Goal: Information Seeking & Learning: Learn about a topic

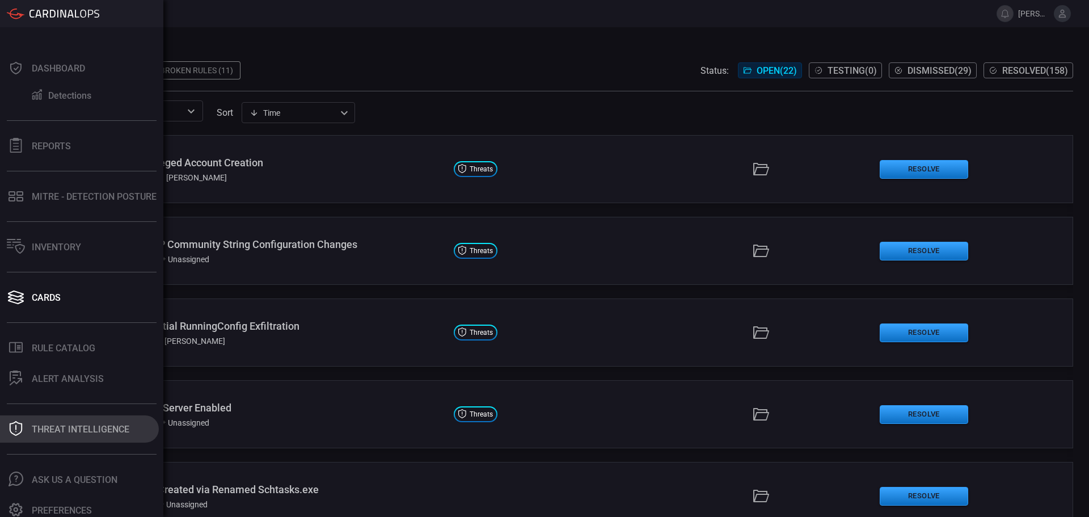
click at [121, 438] on button "Threat Intelligence" at bounding box center [79, 428] width 159 height 27
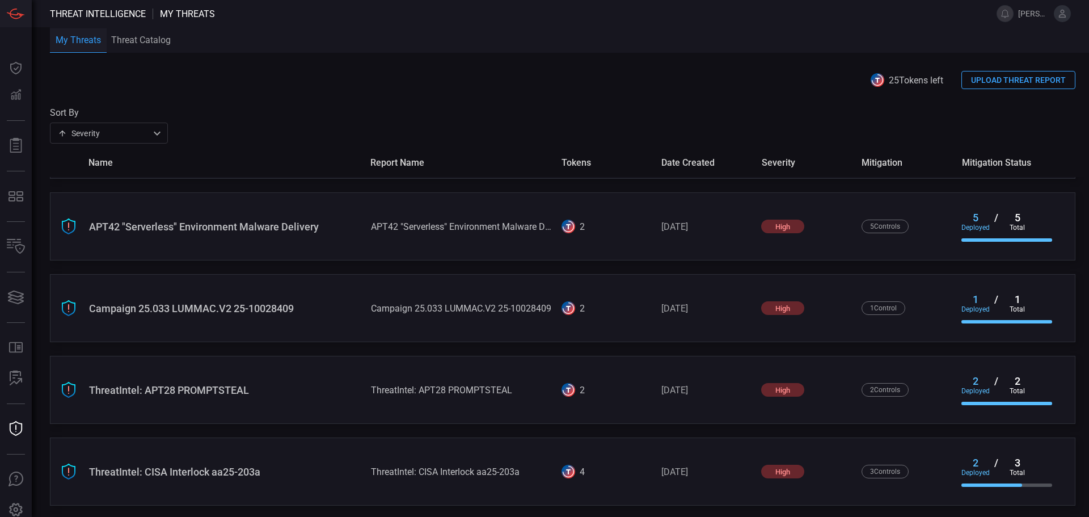
scroll to position [640, 0]
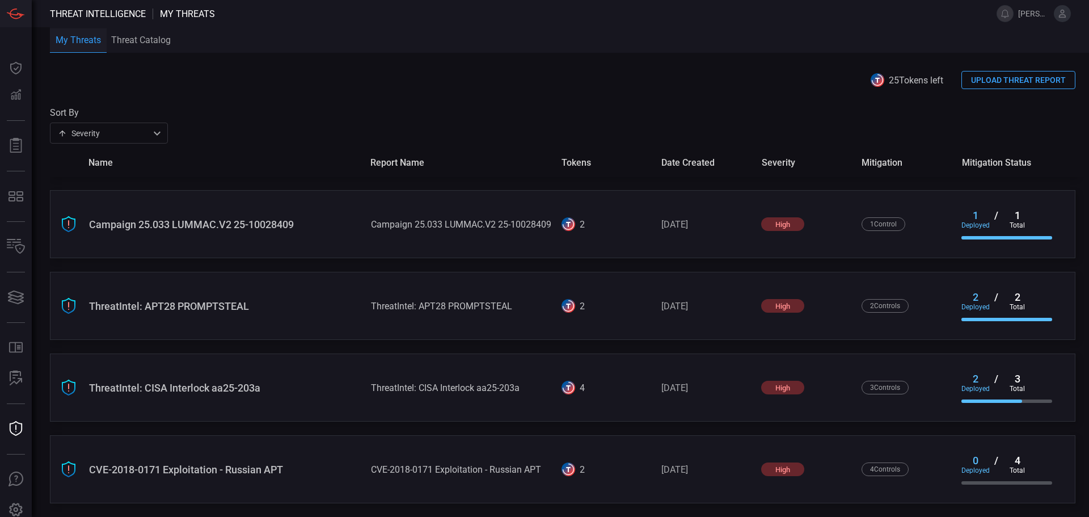
click at [341, 465] on div "CVE-2018-0171 Exploitation - Russian APT" at bounding box center [225, 469] width 273 height 12
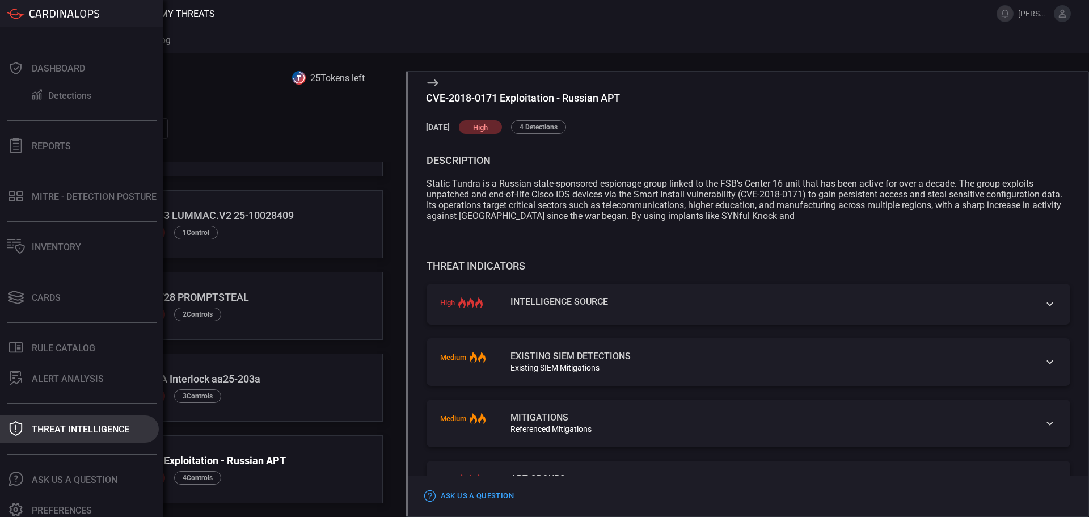
click at [32, 428] on div "Threat Intelligence" at bounding box center [81, 429] width 98 height 11
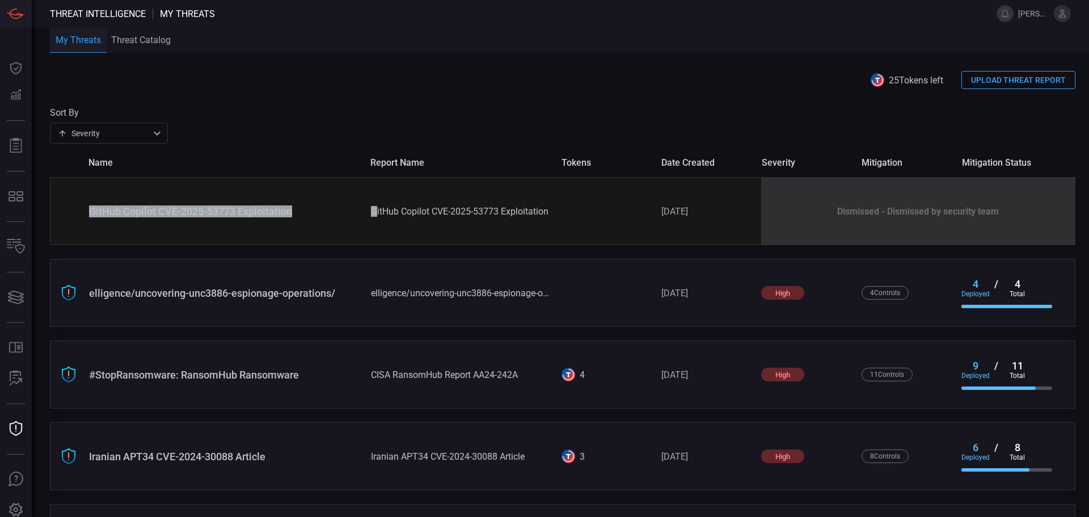
drag, startPoint x: 90, startPoint y: 213, endPoint x: 372, endPoint y: 214, distance: 281.4
click at [372, 214] on div "GitHub Copilot CVE-2025-53773 Exploitation GitHub Copilot CVE-2025-53773 Exploi…" at bounding box center [563, 211] width 1026 height 68
click at [321, 218] on div "GitHub Copilot CVE-2025-53773 Exploitation GitHub Copilot CVE-2025-53773 Exploi…" at bounding box center [563, 211] width 1026 height 68
drag, startPoint x: 829, startPoint y: 212, endPoint x: 956, endPoint y: 203, distance: 127.4
click at [923, 207] on div "Dismissed - Dismissed by security team" at bounding box center [918, 211] width 314 height 67
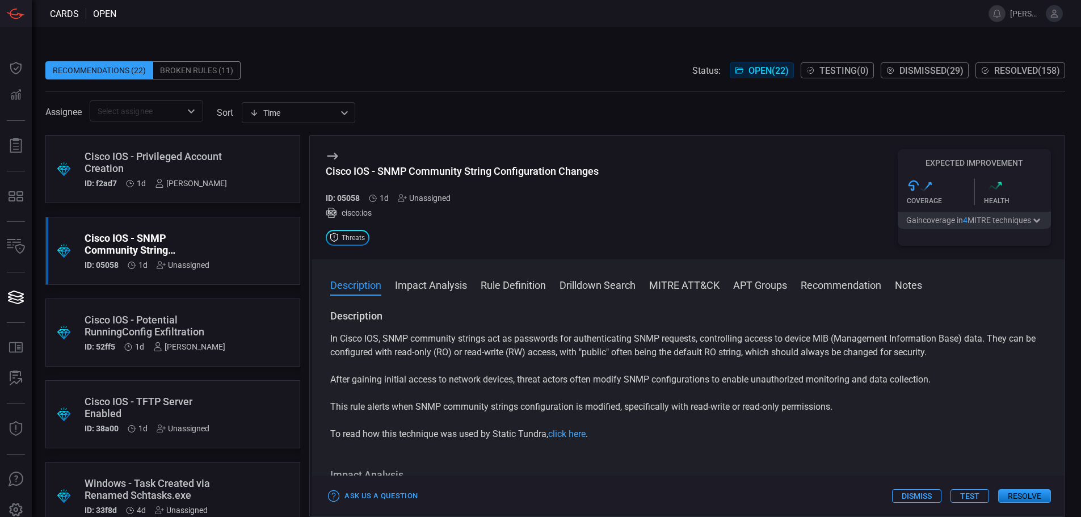
click at [621, 285] on button "Drilldown Search" at bounding box center [597, 284] width 76 height 14
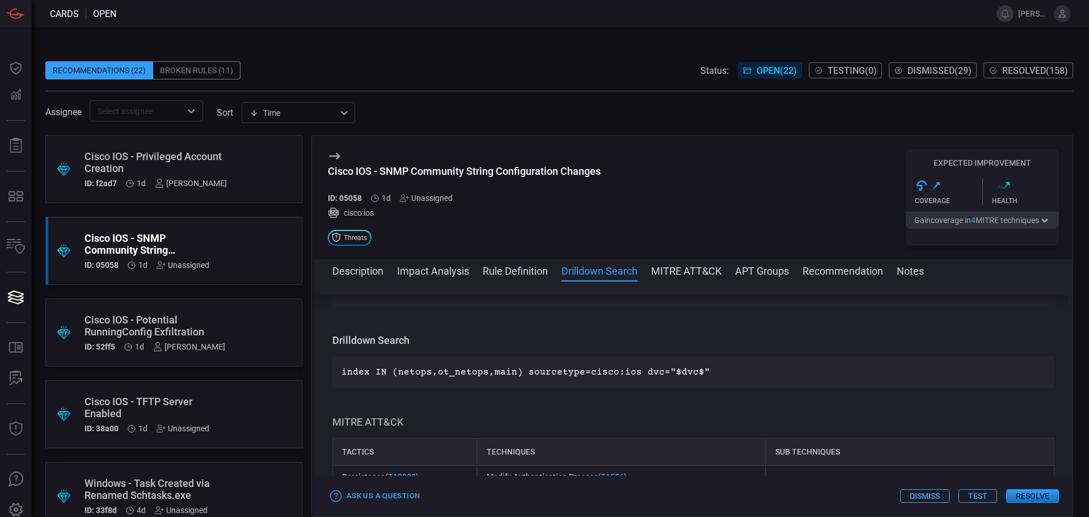
scroll to position [606, 0]
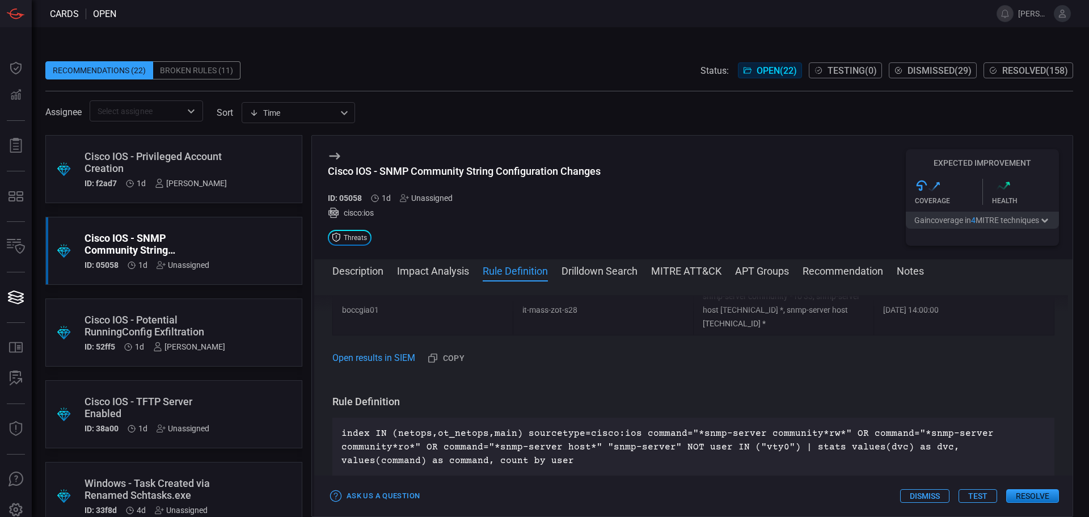
click at [594, 417] on div "index IN (netops,ot_netops,main) sourcetype=cisco:ios command="*snmp-server com…" at bounding box center [693, 446] width 722 height 59
click at [681, 427] on p "index IN (netops,ot_netops,main) sourcetype=cisco:ios command="*snmp-server com…" at bounding box center [693, 447] width 704 height 41
click at [613, 427] on p "index IN (netops,ot_netops,main) sourcetype=cisco:ios command="*snmp-server com…" at bounding box center [693, 447] width 704 height 41
drag, startPoint x: 432, startPoint y: 407, endPoint x: 448, endPoint y: 406, distance: 15.4
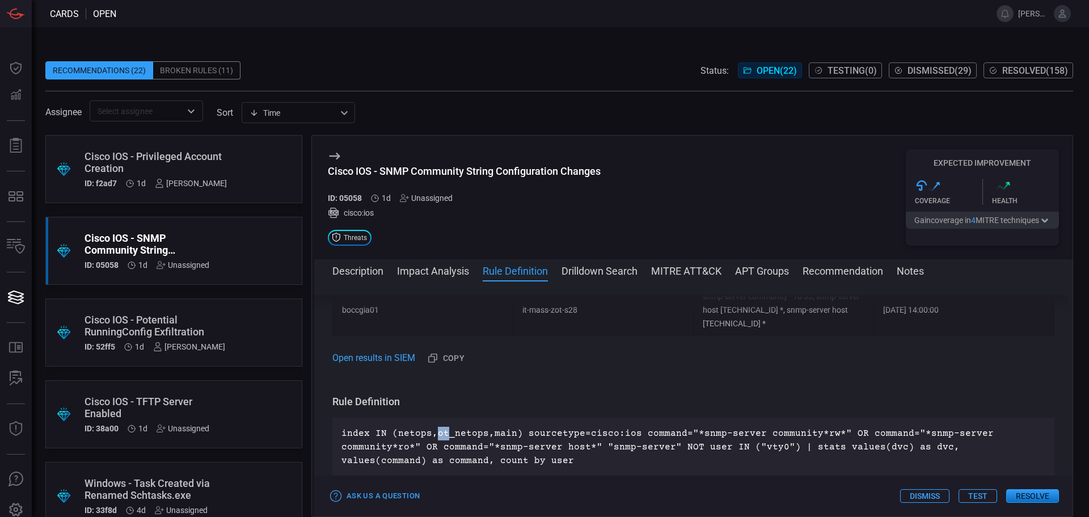
click at [448, 427] on p "index IN (netops,ot_netops,main) sourcetype=cisco:ios command="*snmp-server com…" at bounding box center [693, 447] width 704 height 41
click at [489, 427] on p "index IN (netops,ot_netops,main) sourcetype=cisco:ios command="*snmp-server com…" at bounding box center [693, 447] width 704 height 41
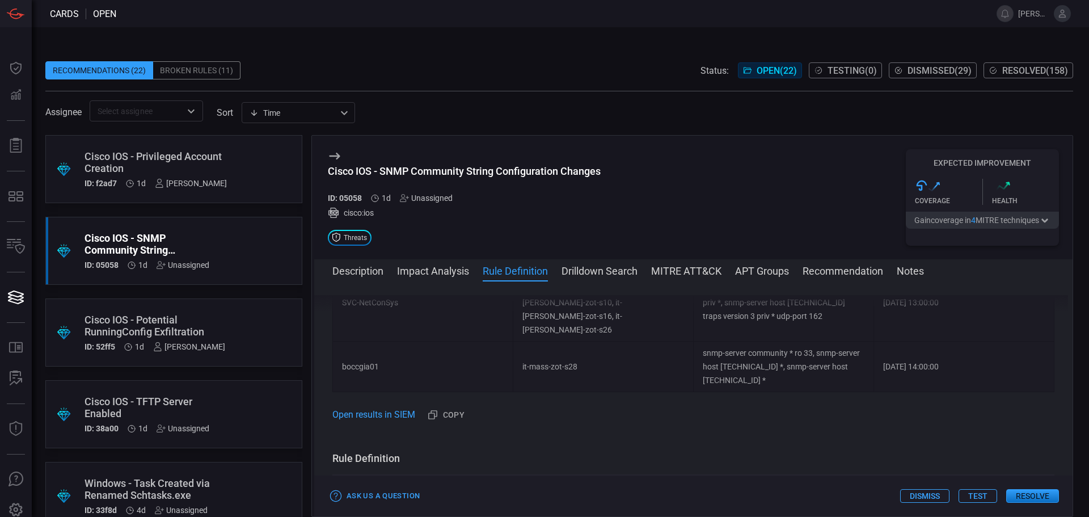
scroll to position [663, 0]
